Goal: Task Accomplishment & Management: Use online tool/utility

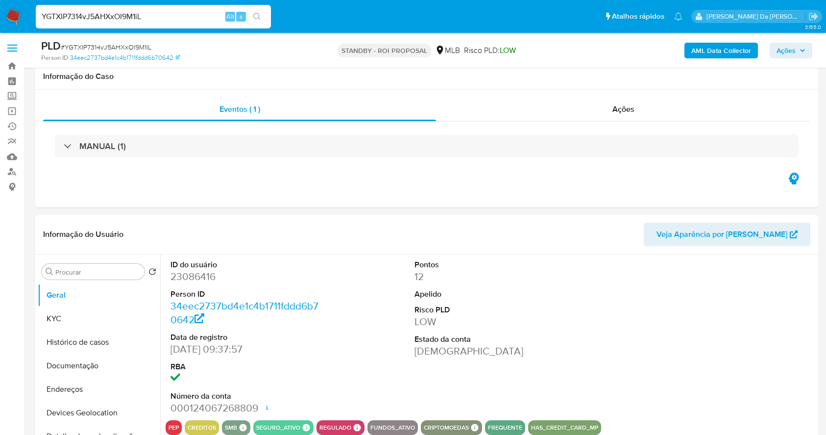
select select "10"
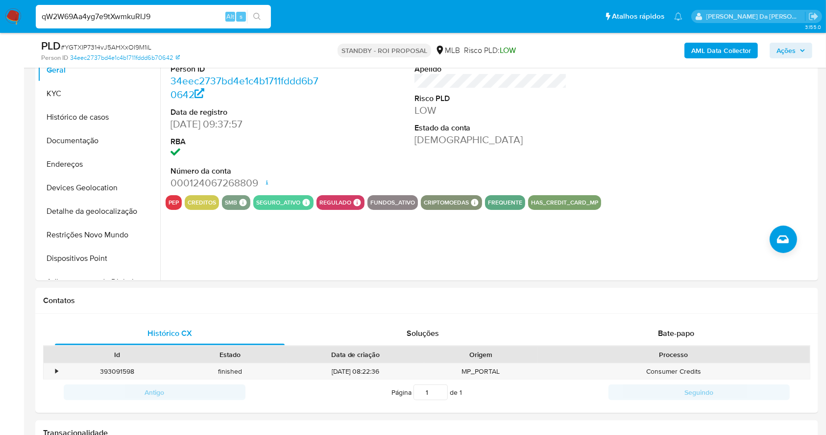
type input "qW2W69Aa4yg7e9tXwmkuRIJ9"
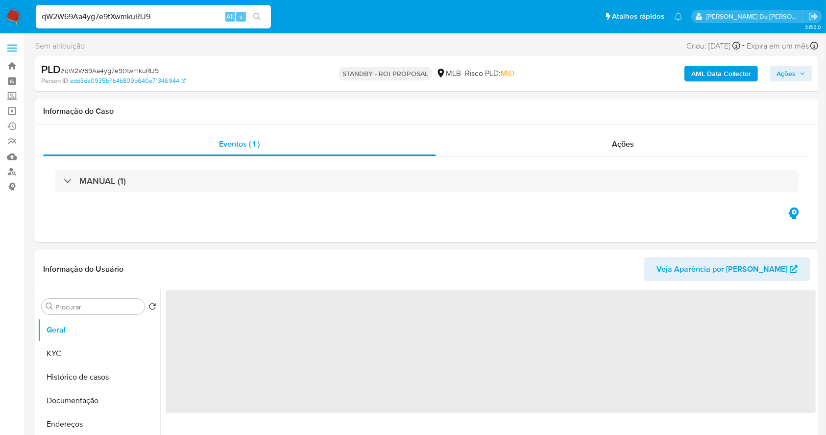
select select "10"
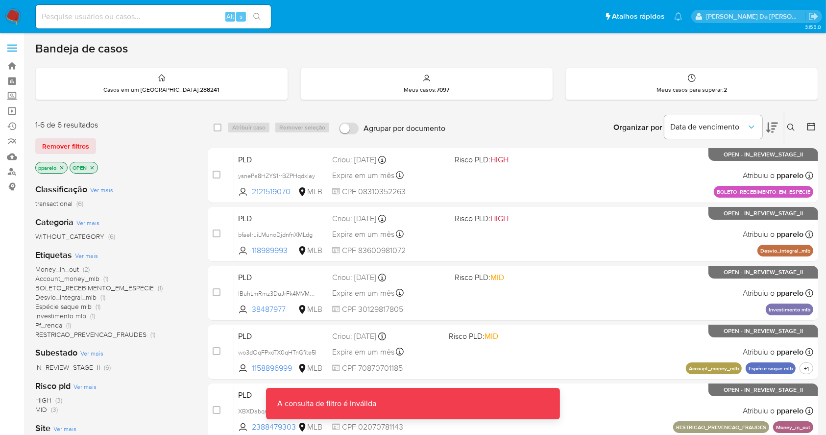
click at [201, 18] on input at bounding box center [153, 16] width 235 height 13
paste input "UbbimRMG7StFC3JgArryNDKq"
type input "UbbimRMG7StFC3JgArryNDKq"
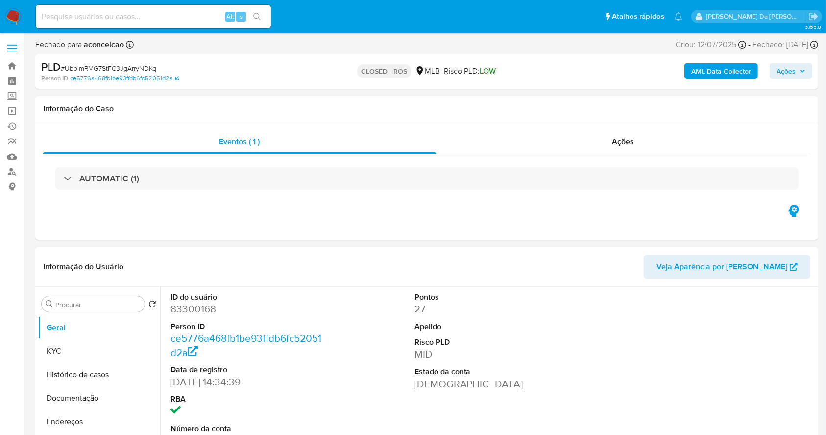
select select "10"
click at [10, 111] on link "Operações em massa" at bounding box center [58, 110] width 117 height 15
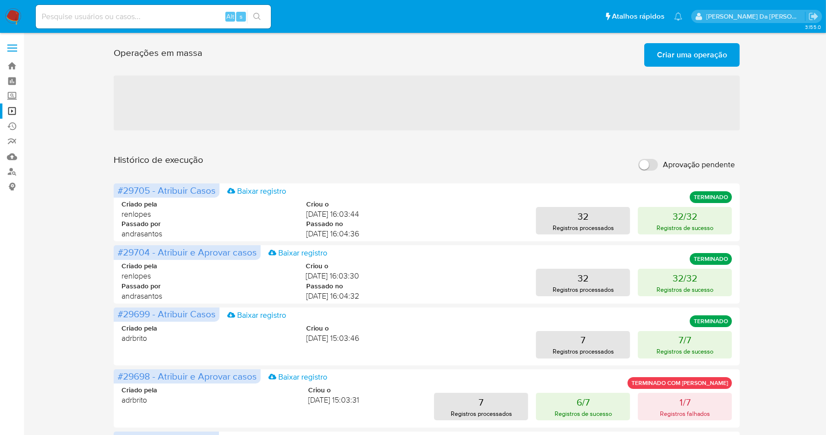
click at [687, 54] on span "Criar uma operação" at bounding box center [692, 55] width 70 height 22
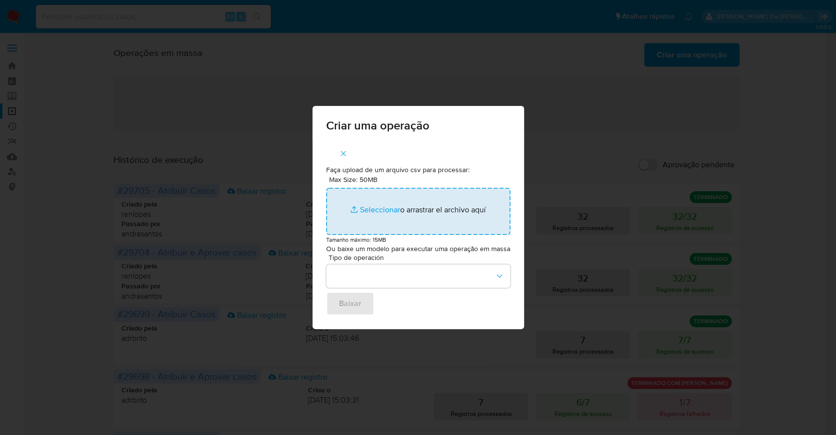
click at [372, 208] on input "Max Size: 50MB Seleccionar archivos" at bounding box center [418, 211] width 184 height 47
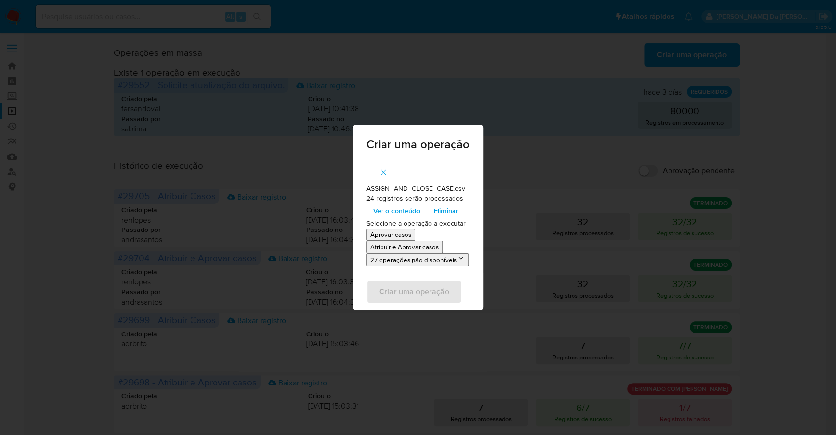
click at [392, 248] on p "Atribuir e Aprovar casos" at bounding box center [404, 246] width 69 height 9
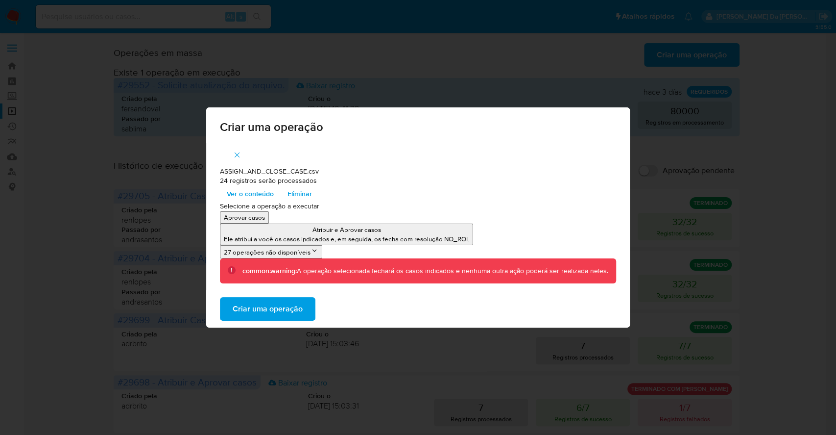
click at [262, 197] on span "Ver o conteúdo" at bounding box center [250, 194] width 47 height 14
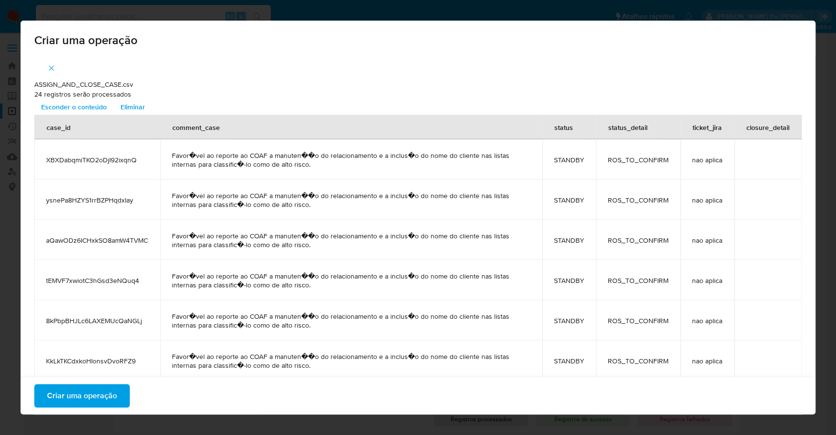
click at [102, 398] on span "Criar uma operação" at bounding box center [82, 396] width 70 height 22
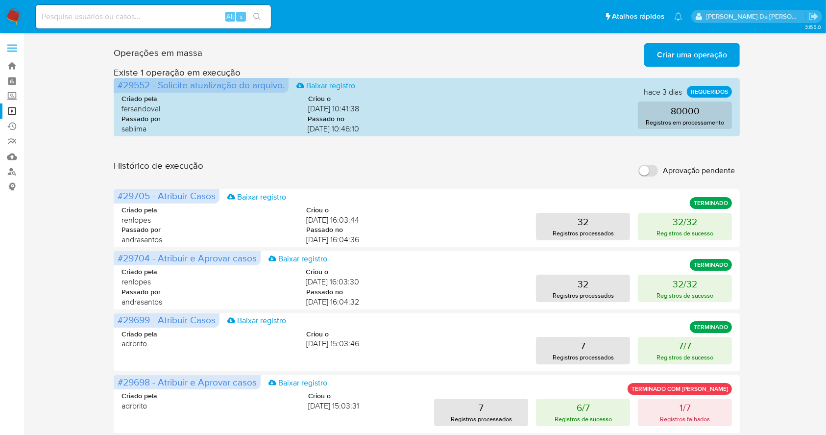
click at [660, 53] on span "Criar uma operação" at bounding box center [692, 55] width 70 height 22
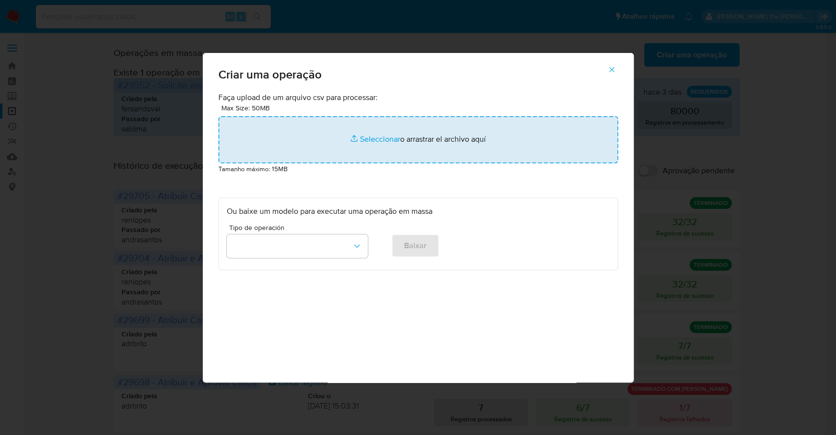
click at [374, 136] on input "file" at bounding box center [419, 139] width 400 height 47
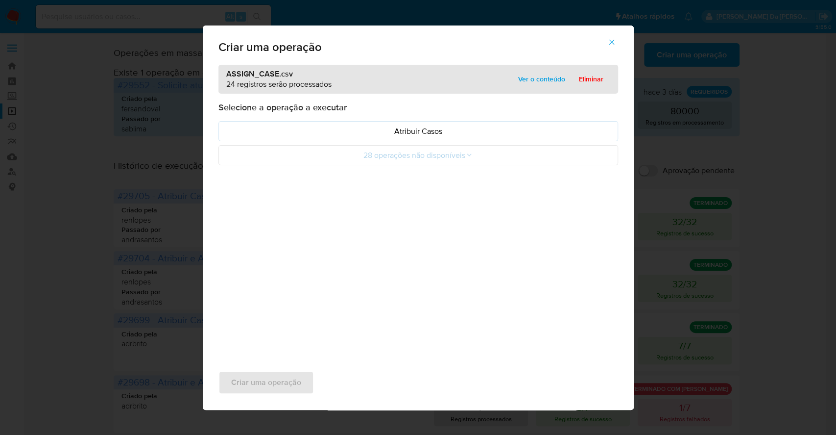
click at [525, 80] on span "Ver o conteúdo" at bounding box center [541, 79] width 47 height 14
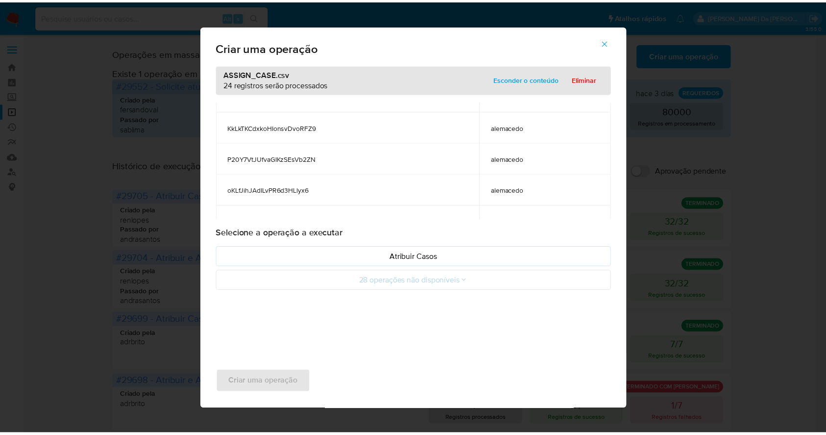
scroll to position [326, 0]
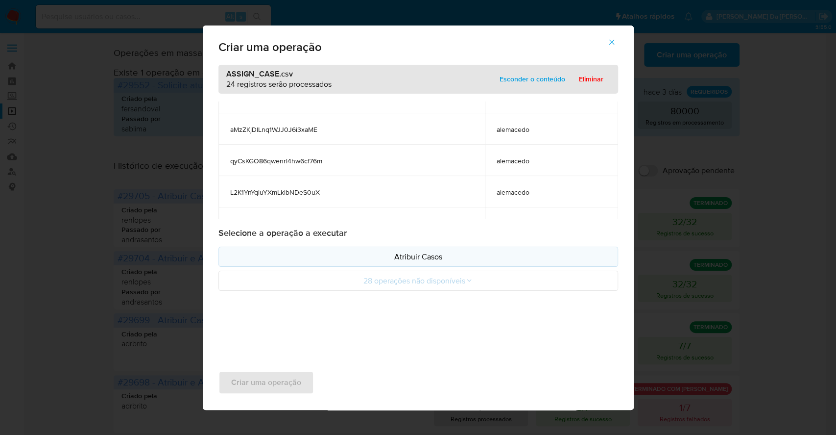
click at [423, 252] on p "Atribuir Casos" at bounding box center [418, 256] width 383 height 11
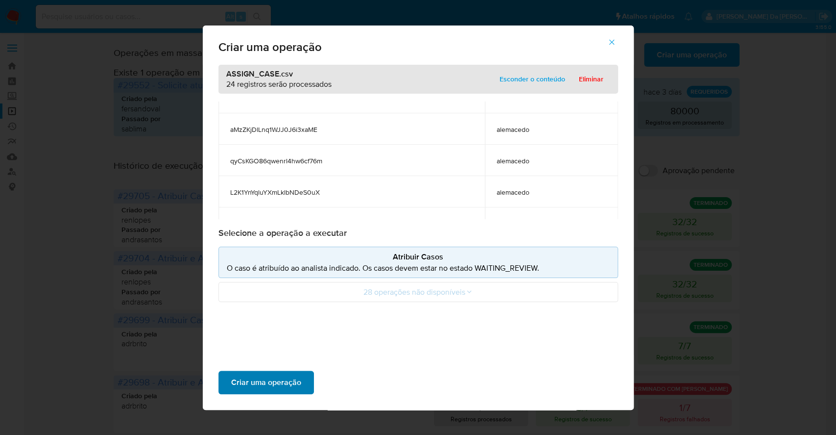
click at [282, 377] on span "Criar uma operação" at bounding box center [266, 382] width 70 height 22
